Goal: Find specific page/section: Find specific page/section

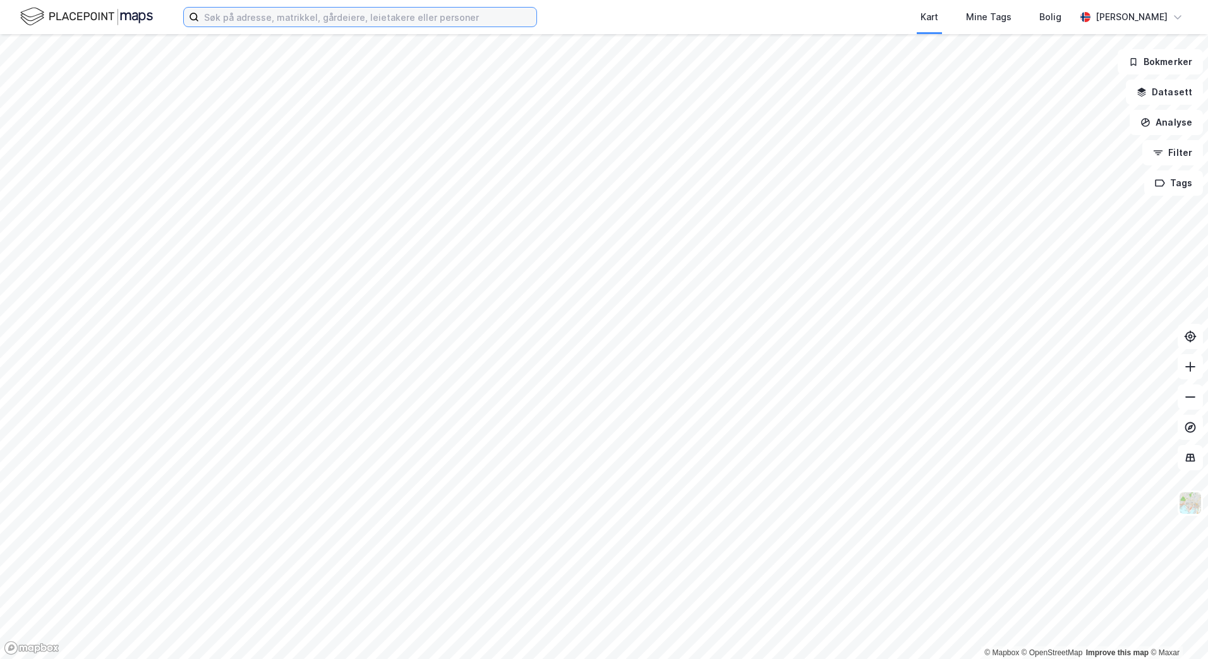
click at [259, 19] on input at bounding box center [367, 17] width 337 height 19
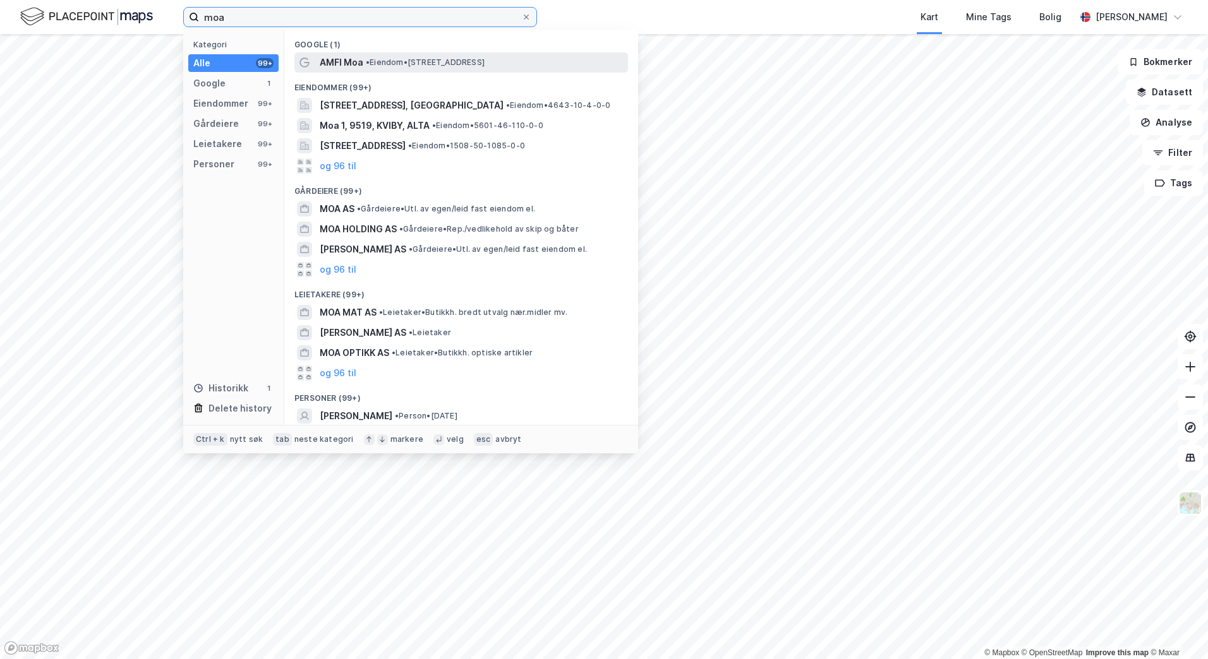
type input "moa"
click at [345, 62] on span "AMFI Moa" at bounding box center [342, 62] width 44 height 15
